Goal: Information Seeking & Learning: Learn about a topic

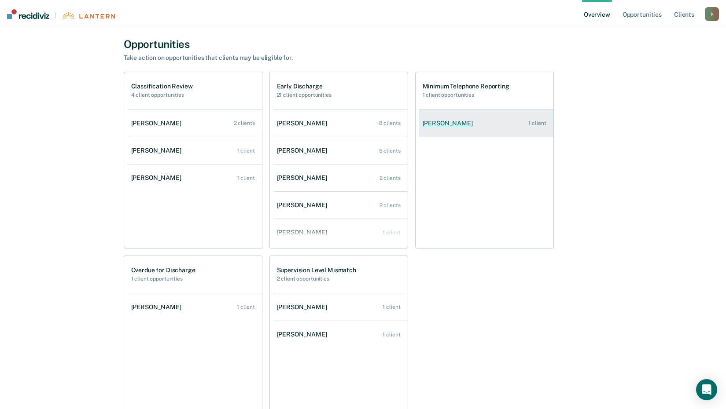
click at [450, 125] on div "[PERSON_NAME]" at bounding box center [450, 123] width 54 height 7
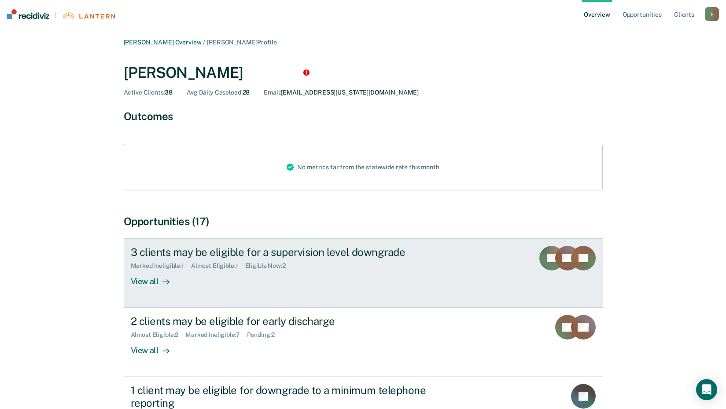
click at [147, 282] on div "View all" at bounding box center [155, 278] width 49 height 17
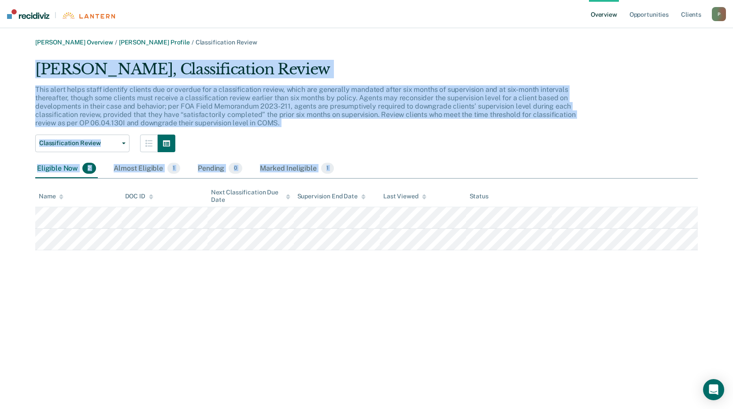
click at [534, 242] on div "[PERSON_NAME], Classification Review This alert helps staff identify clients du…" at bounding box center [366, 155] width 662 height 190
copy div "Lorem Ipsumdol, Sitametconsect Adipis Elit seddo eiusm tempo incididu utlabor e…"
click at [645, 16] on link "Opportunities" at bounding box center [648, 14] width 43 height 28
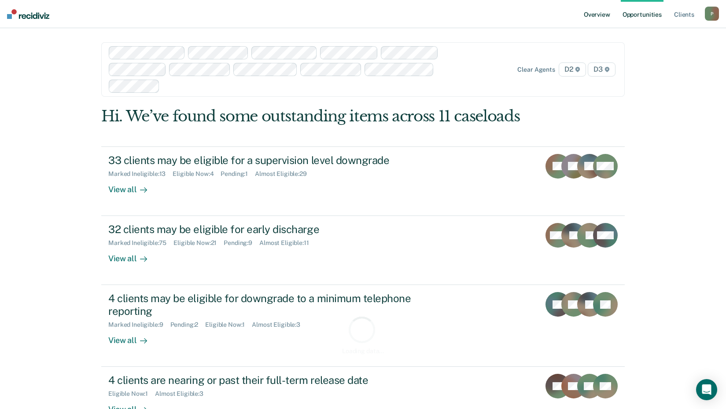
click at [606, 12] on link "Overview" at bounding box center [597, 14] width 30 height 28
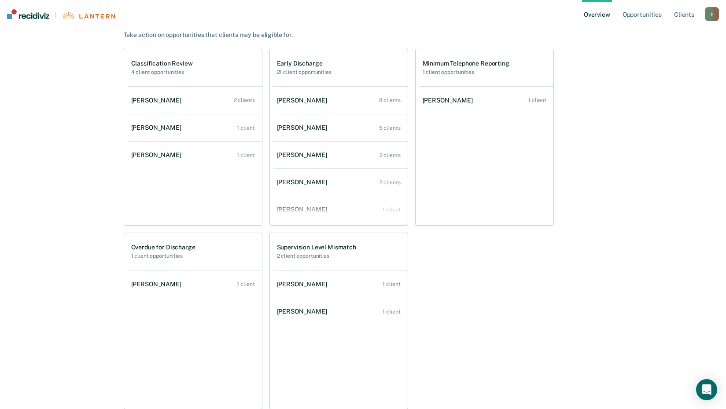
scroll to position [210, 0]
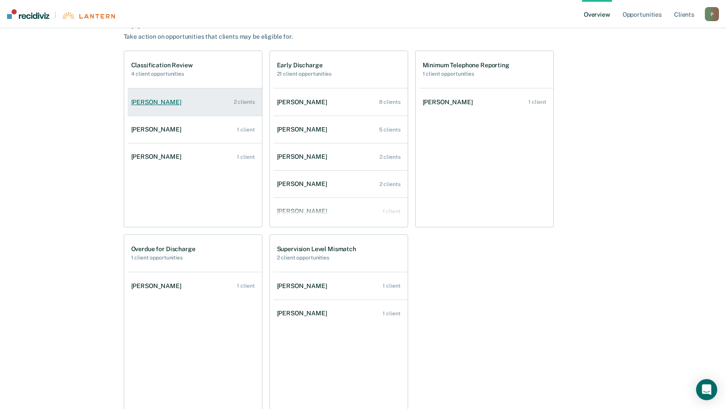
click at [147, 101] on div "[PERSON_NAME]" at bounding box center [158, 102] width 54 height 7
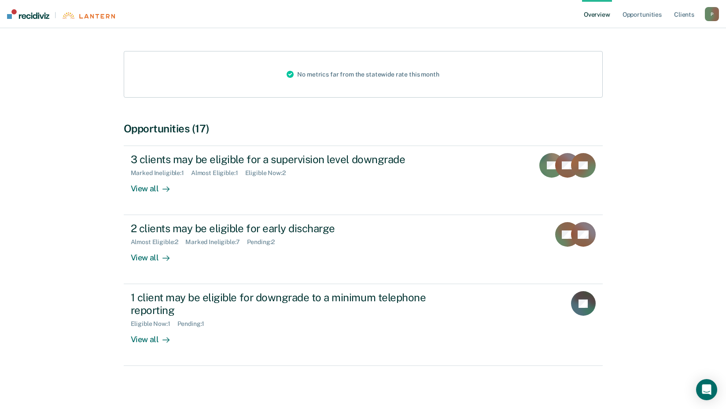
scroll to position [96, 0]
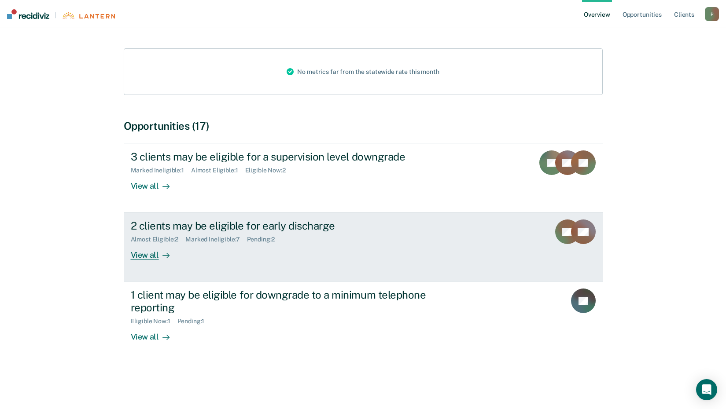
click at [149, 253] on div "View all" at bounding box center [155, 251] width 49 height 17
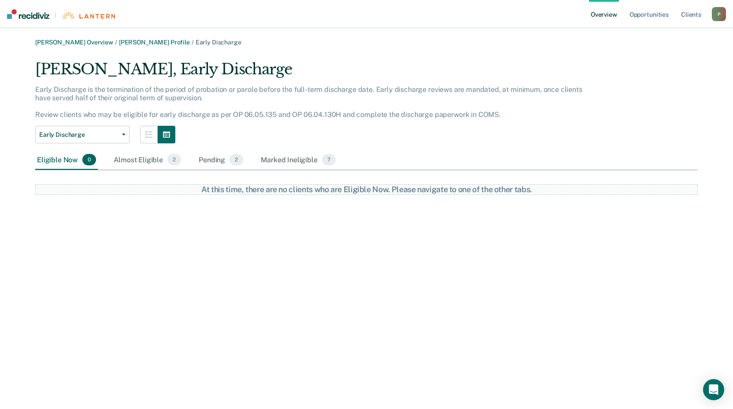
click at [604, 16] on link "Overview" at bounding box center [604, 14] width 30 height 28
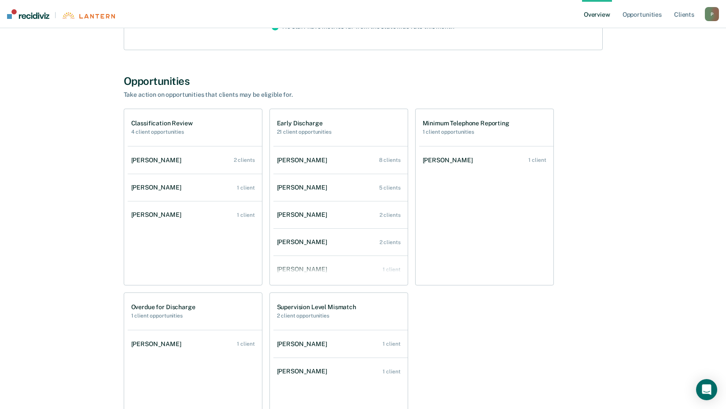
scroll to position [151, 0]
